Goal: Task Accomplishment & Management: Manage account settings

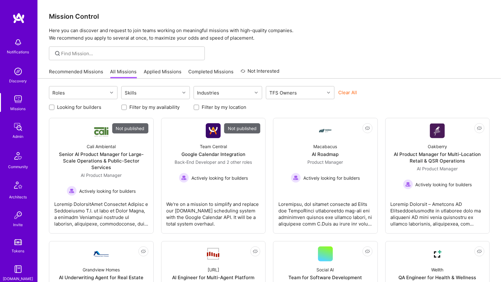
click at [17, 132] on img at bounding box center [18, 127] width 12 height 12
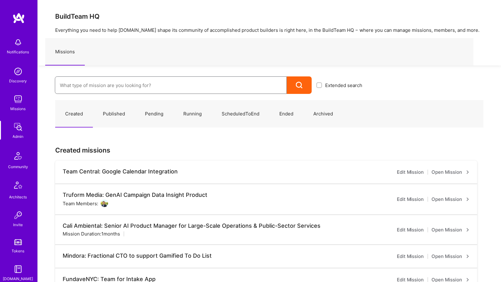
click at [98, 90] on input at bounding box center [171, 85] width 222 height 16
click at [87, 89] on input at bounding box center [171, 85] width 222 height 16
type input "kp"
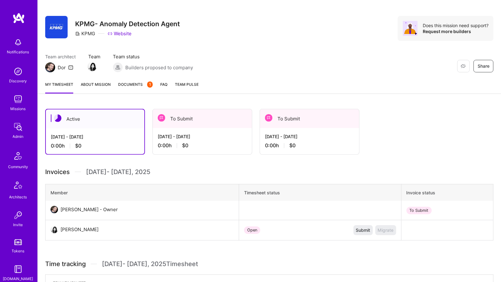
scroll to position [41, 0]
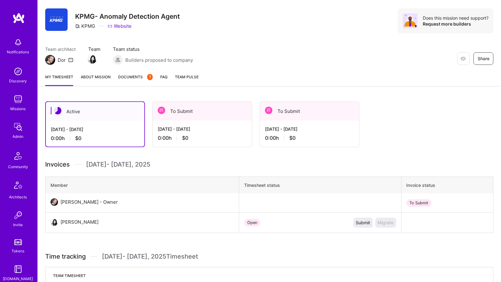
click at [185, 143] on div "[DATE] - [DATE] 0:00 h $0" at bounding box center [202, 134] width 99 height 26
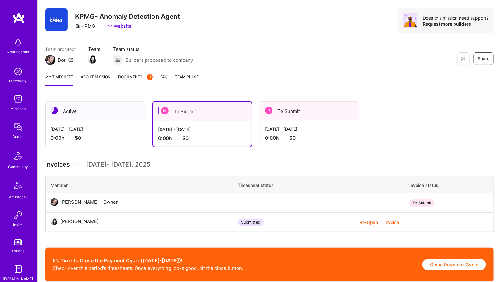
click at [307, 127] on div "[DATE] - [DATE]" at bounding box center [309, 129] width 89 height 7
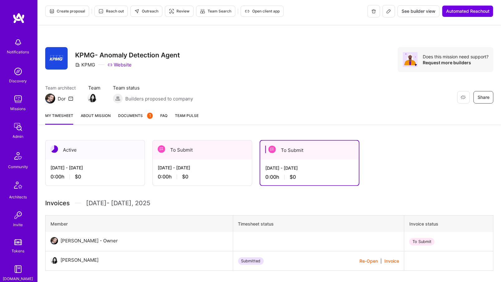
scroll to position [0, 0]
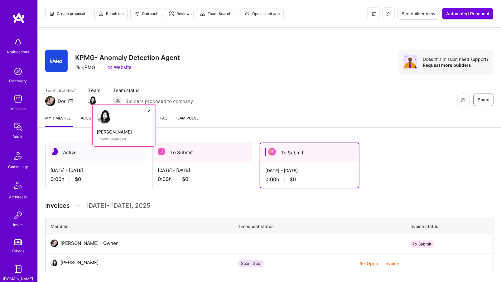
click at [93, 97] on img at bounding box center [92, 99] width 9 height 9
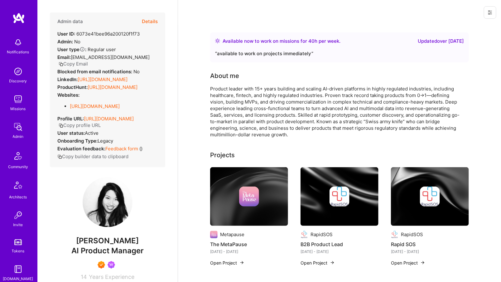
click at [148, 22] on button "Details" at bounding box center [150, 21] width 16 height 18
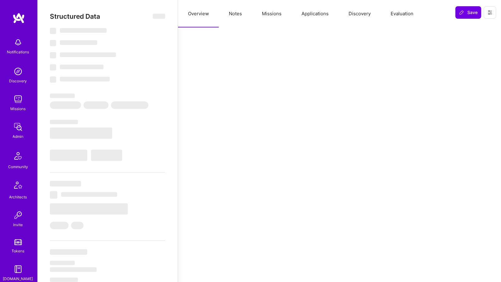
select select "Right Now"
select select "7"
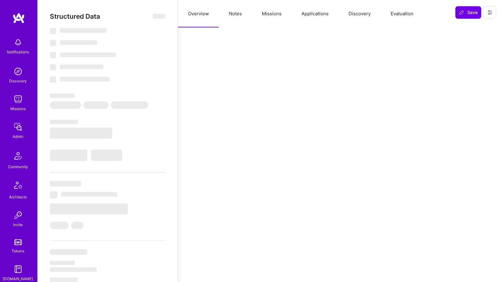
select select "US"
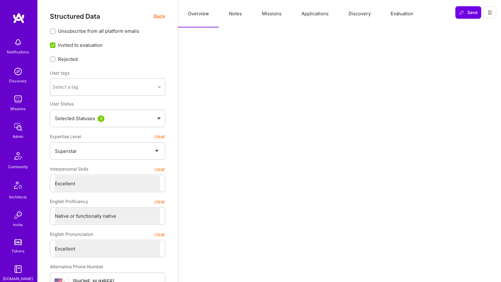
scroll to position [45, 0]
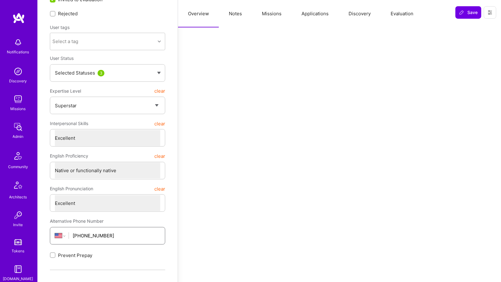
drag, startPoint x: 79, startPoint y: 235, endPoint x: 139, endPoint y: 235, distance: 59.2
click at [139, 235] on input "[PHONE_NUMBER]" at bounding box center [117, 235] width 88 height 16
paste input "[PHONE_NUMBER]"
type input "[PHONE_NUMBER]"
click at [472, 14] on span "Save" at bounding box center [468, 12] width 18 height 6
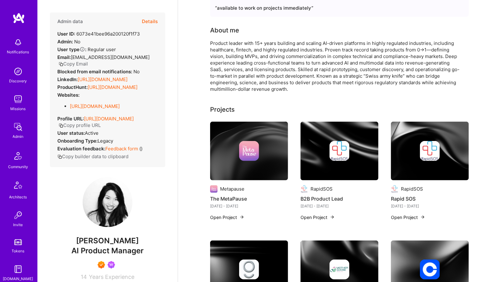
scroll to position [43, 0]
